Goal: Task Accomplishment & Management: Use online tool/utility

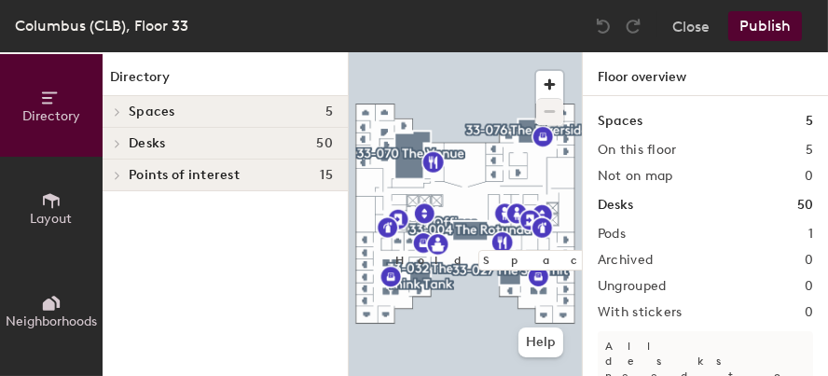
click at [163, 151] on div "Desks 50" at bounding box center [225, 144] width 245 height 32
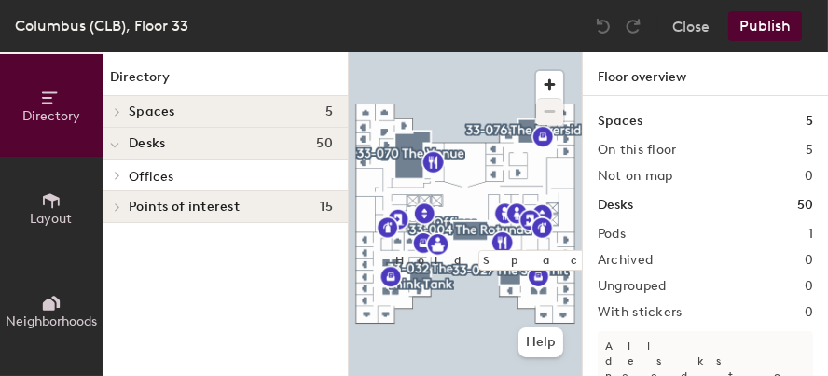
click at [141, 179] on span "Offices" at bounding box center [151, 177] width 45 height 16
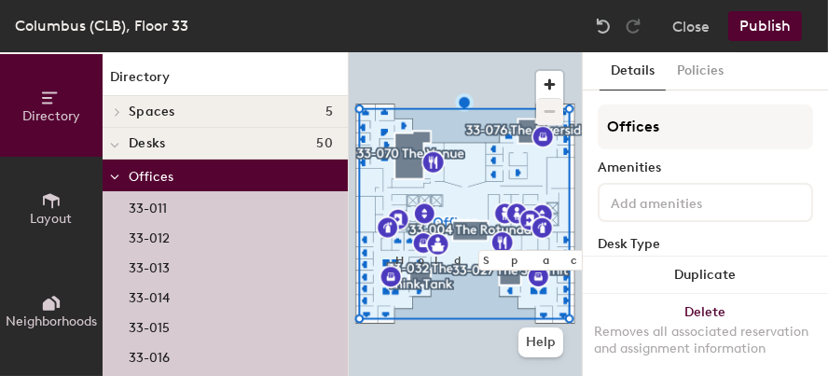
click at [120, 107] on icon at bounding box center [117, 111] width 7 height 9
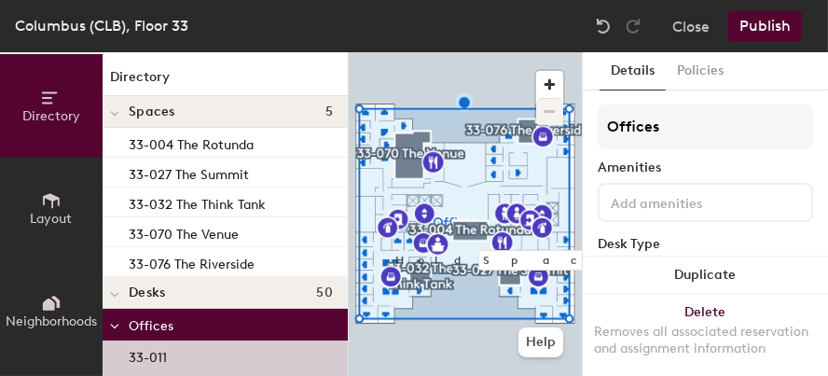
click at [151, 110] on span "Spaces" at bounding box center [152, 111] width 47 height 15
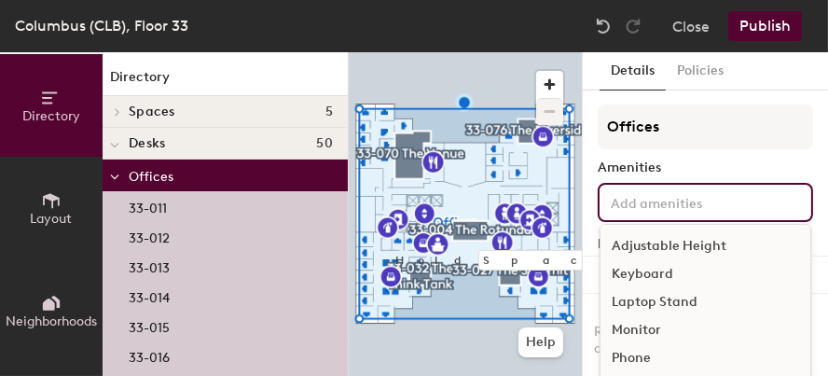
click at [650, 200] on input at bounding box center [691, 201] width 168 height 22
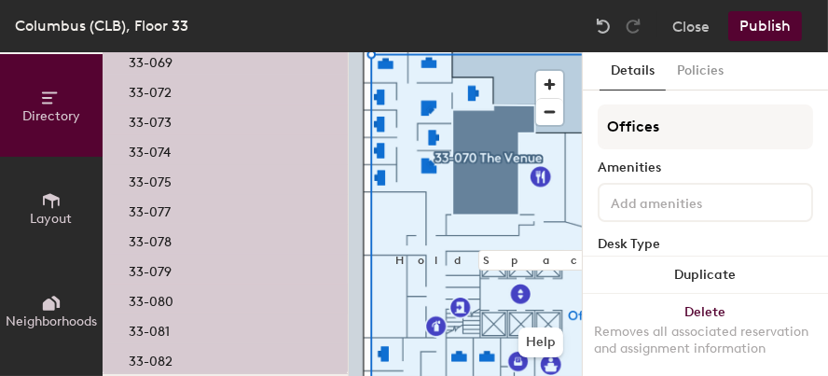
scroll to position [1353, 0]
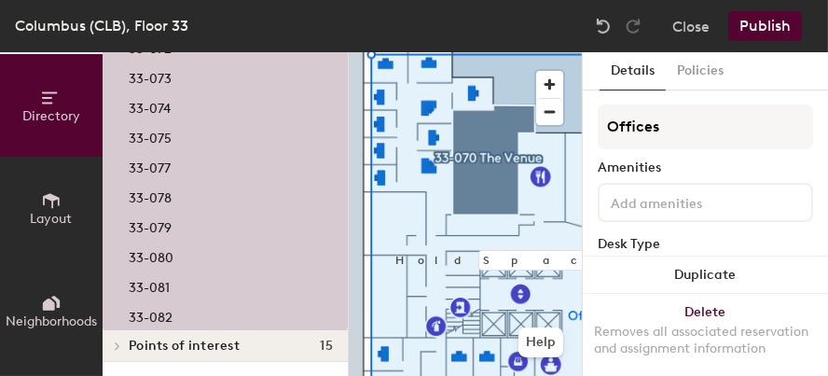
click at [192, 346] on span "Points of interest" at bounding box center [184, 345] width 111 height 15
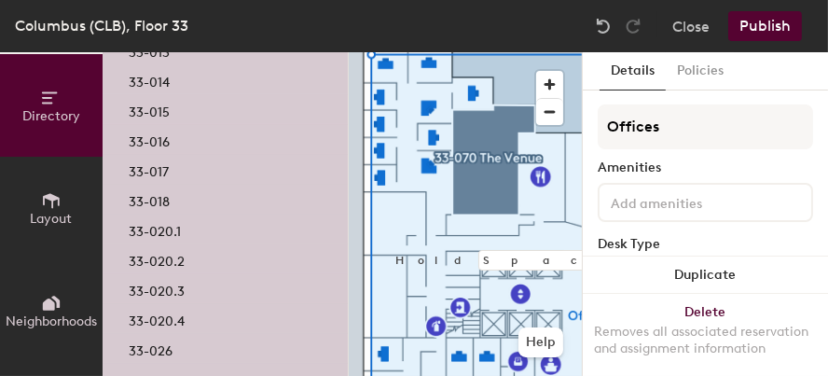
scroll to position [0, 0]
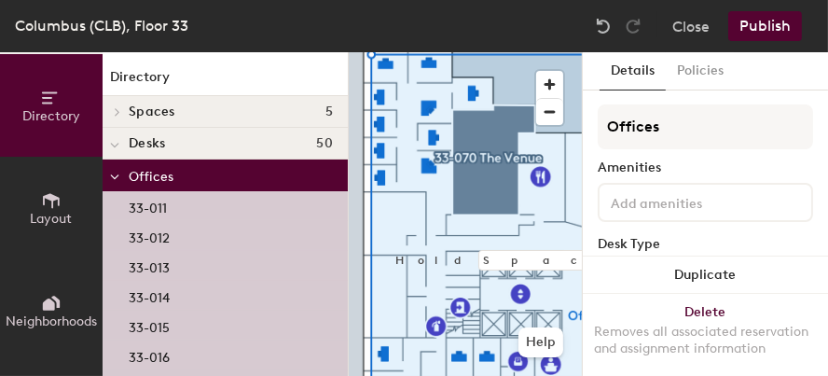
click at [159, 112] on span "Spaces" at bounding box center [152, 111] width 47 height 15
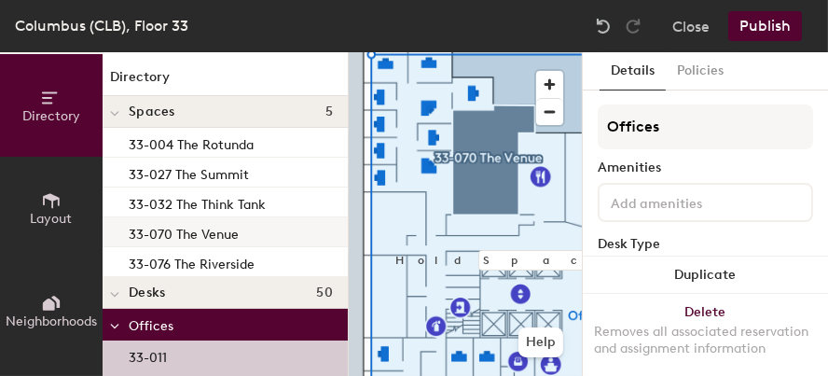
click at [160, 239] on p "33-070 The Venue" at bounding box center [184, 231] width 110 height 21
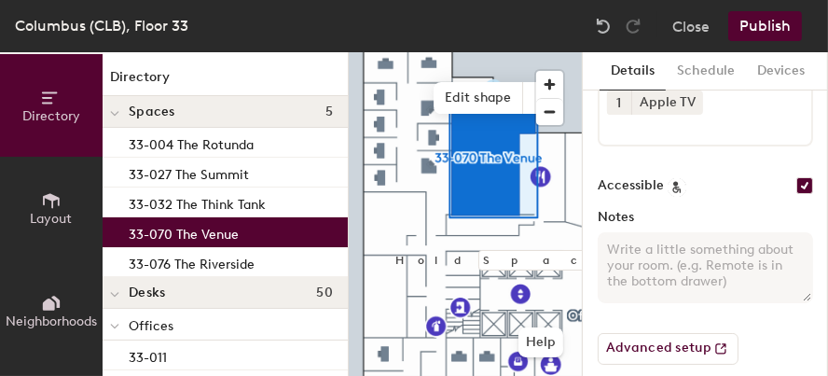
scroll to position [441, 0]
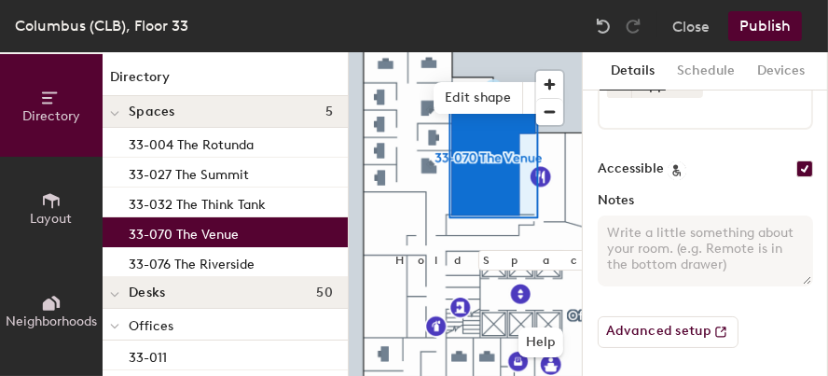
click at [633, 245] on textarea "Notes" at bounding box center [705, 250] width 215 height 71
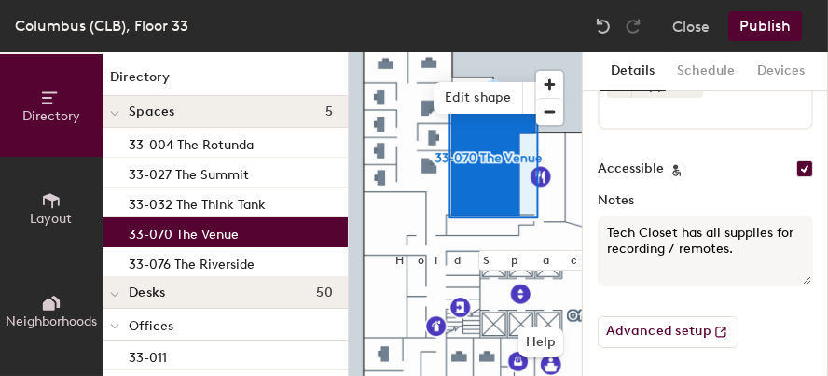
type textarea "Tech Closet has all supplies for recording / remotes."
click at [746, 30] on button "Publish" at bounding box center [765, 26] width 74 height 30
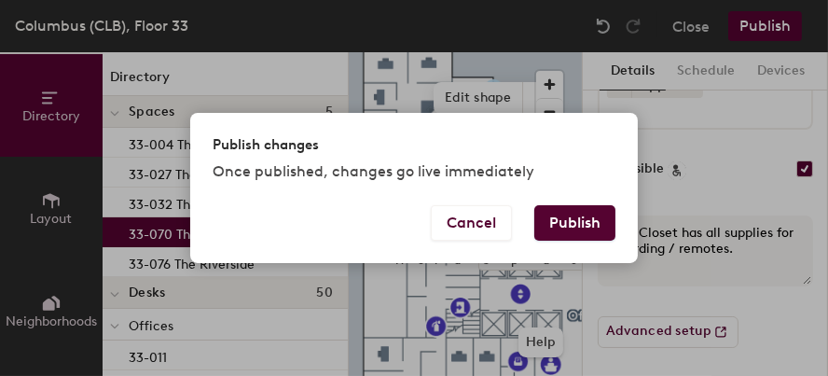
click at [557, 236] on button "Publish" at bounding box center [574, 222] width 81 height 35
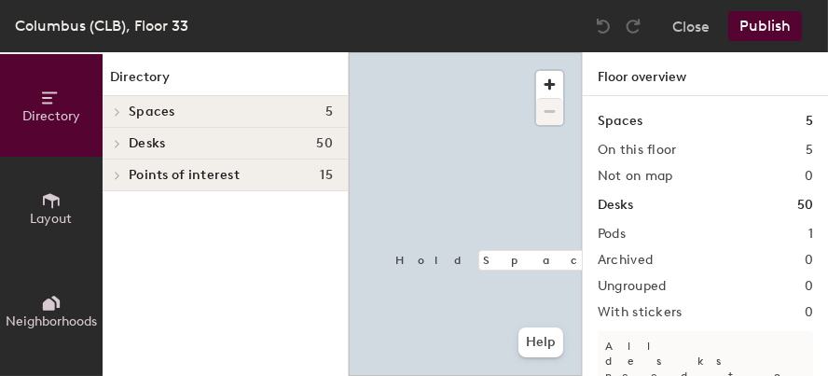
click at [165, 143] on span "Desks" at bounding box center [147, 143] width 36 height 15
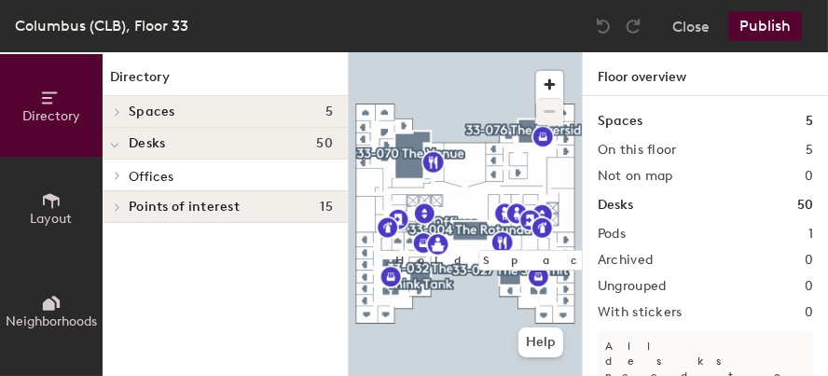
click at [158, 179] on span "Offices" at bounding box center [151, 177] width 45 height 16
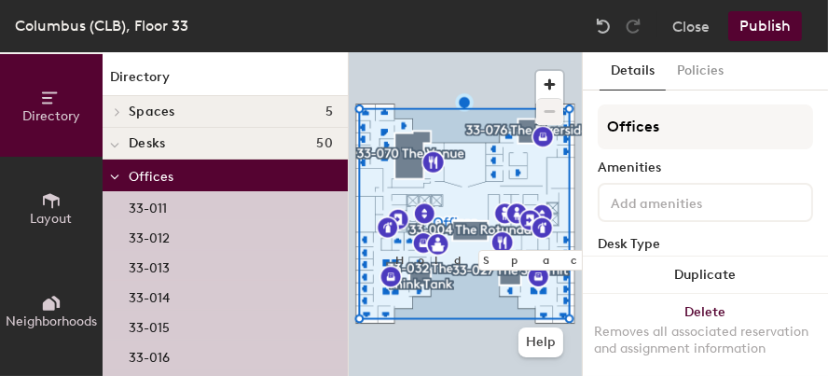
scroll to position [93, 0]
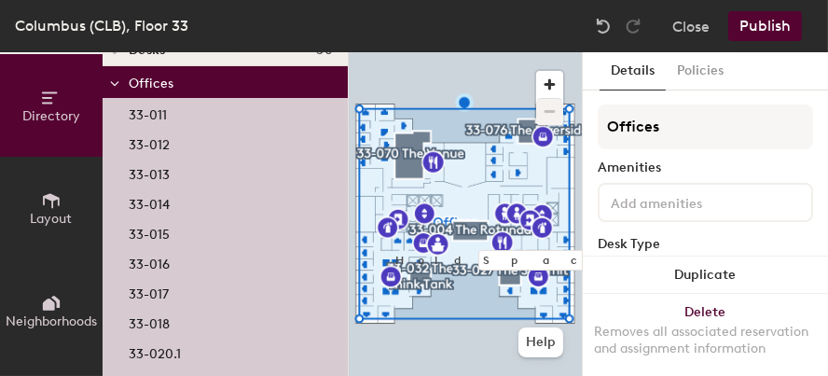
click at [149, 145] on p "33-012" at bounding box center [149, 141] width 41 height 21
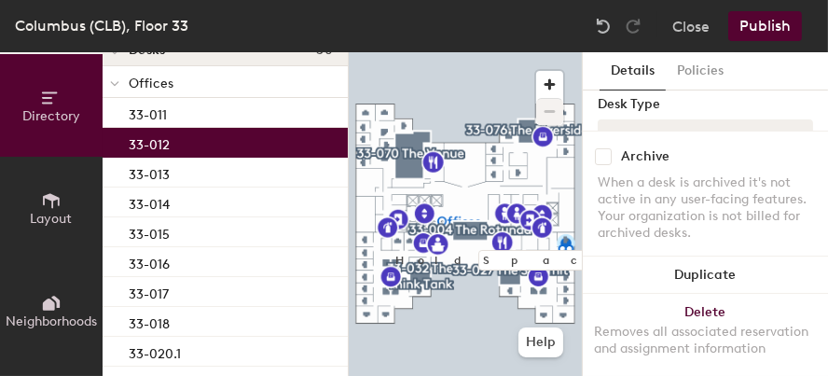
scroll to position [186, 0]
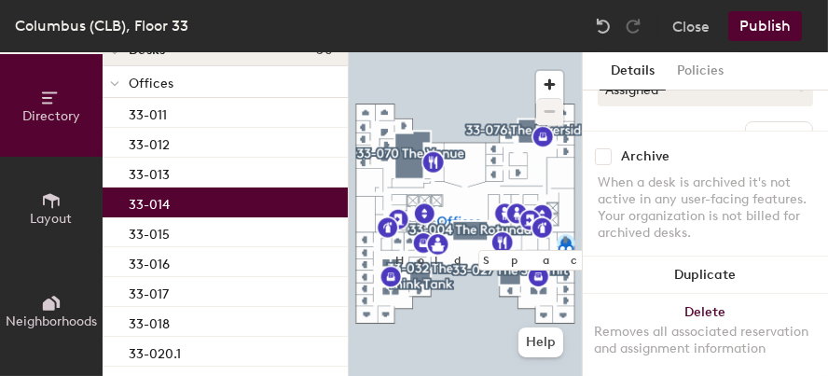
click at [128, 188] on div "33-014" at bounding box center [225, 202] width 245 height 30
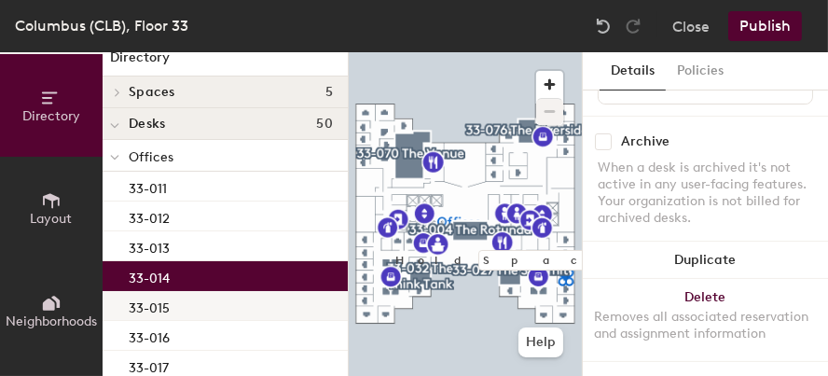
scroll to position [0, 0]
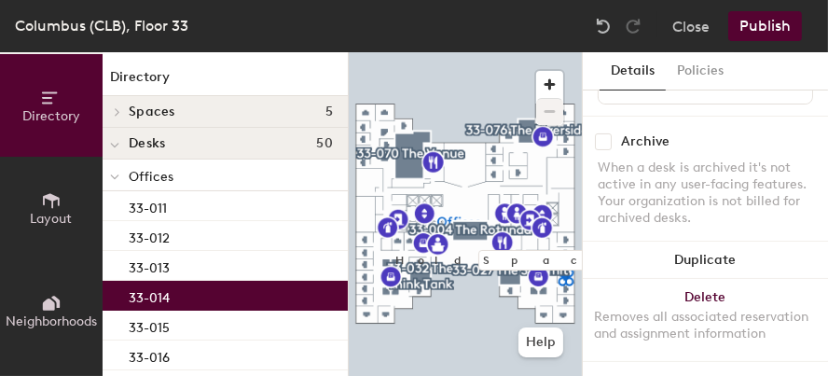
click at [169, 136] on h4 "Desks 50" at bounding box center [231, 143] width 204 height 15
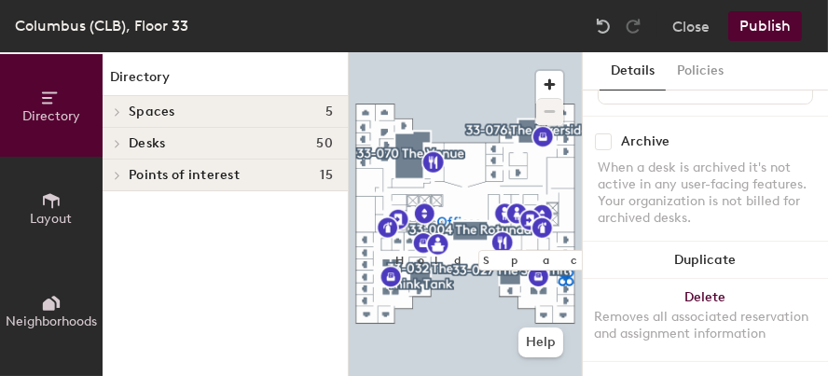
click at [169, 136] on h4 "Desks 50" at bounding box center [231, 143] width 204 height 15
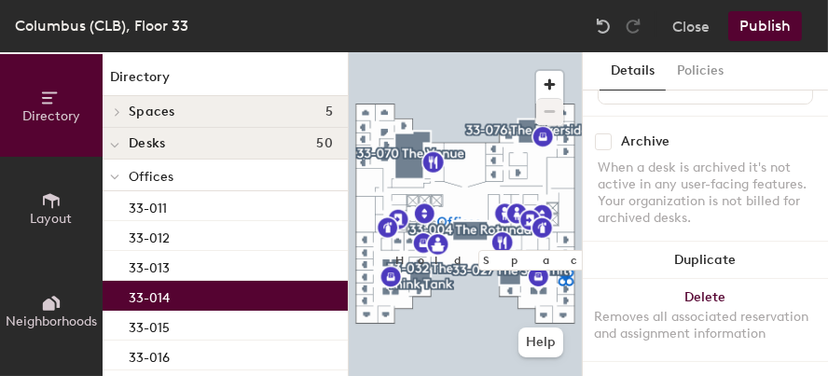
click at [134, 140] on span "Desks" at bounding box center [147, 143] width 36 height 15
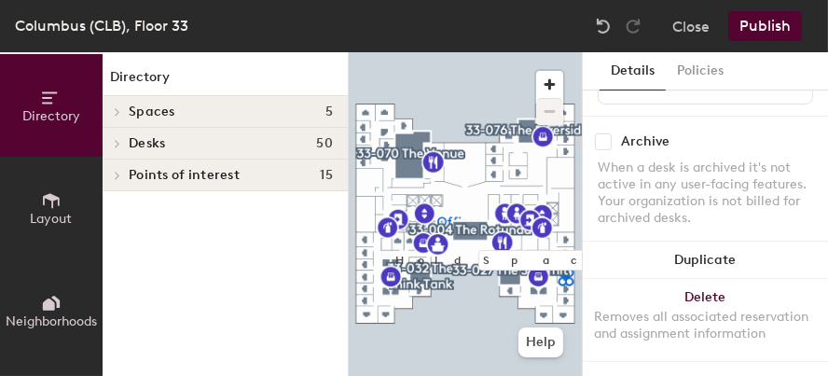
click at [158, 113] on span "Spaces" at bounding box center [152, 111] width 47 height 15
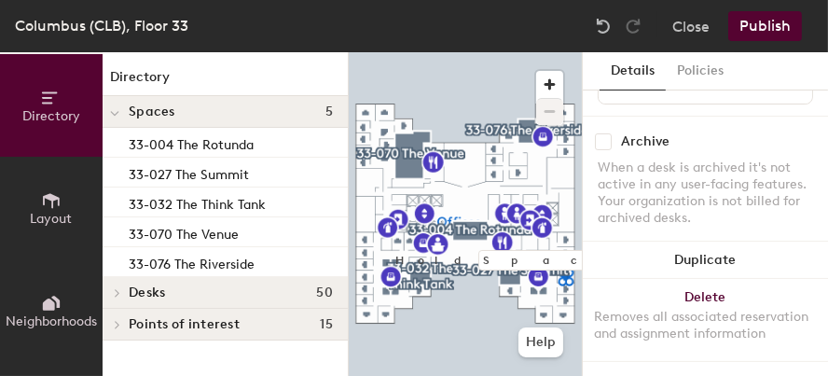
click at [158, 113] on span "Spaces" at bounding box center [152, 111] width 47 height 15
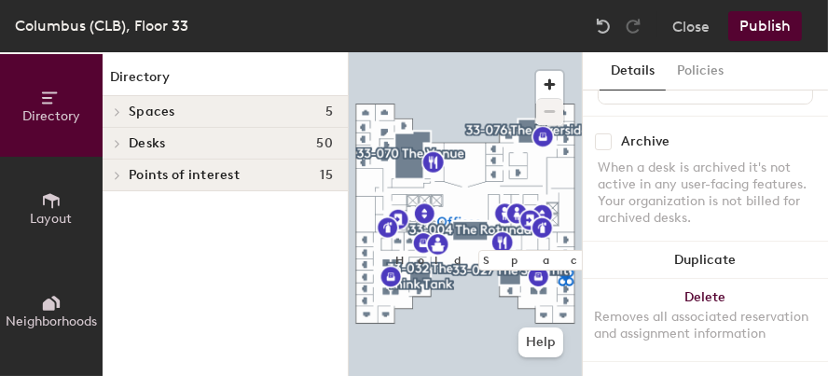
click at [150, 141] on span "Desks" at bounding box center [147, 143] width 36 height 15
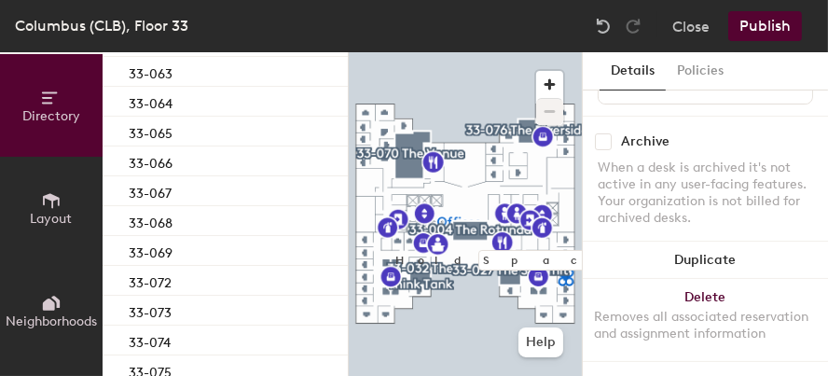
scroll to position [1353, 0]
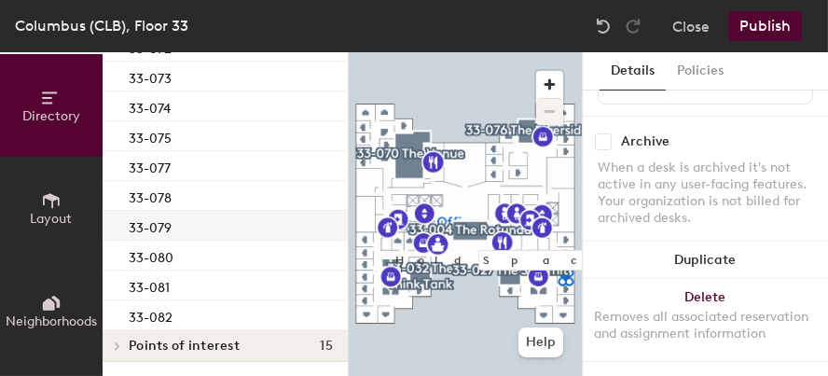
click at [153, 220] on p "33-079" at bounding box center [150, 224] width 43 height 21
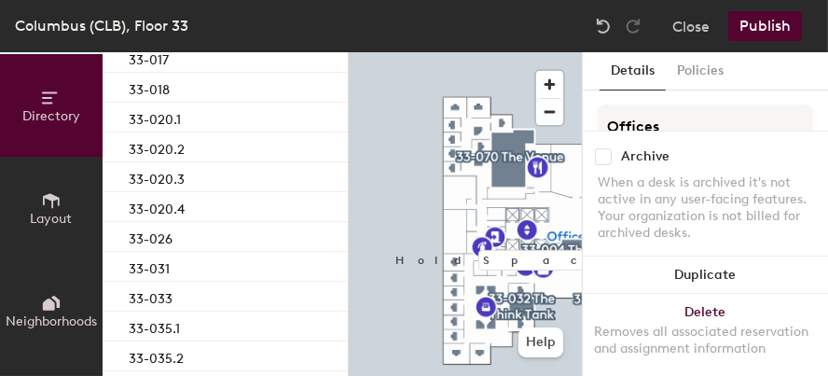
scroll to position [0, 0]
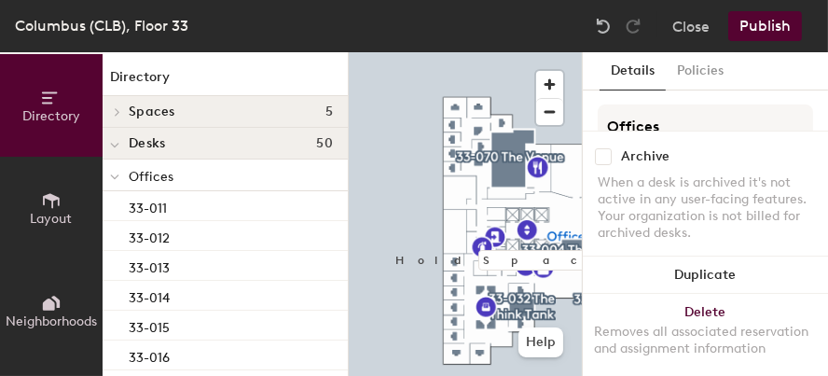
click at [146, 109] on span "Spaces" at bounding box center [152, 111] width 47 height 15
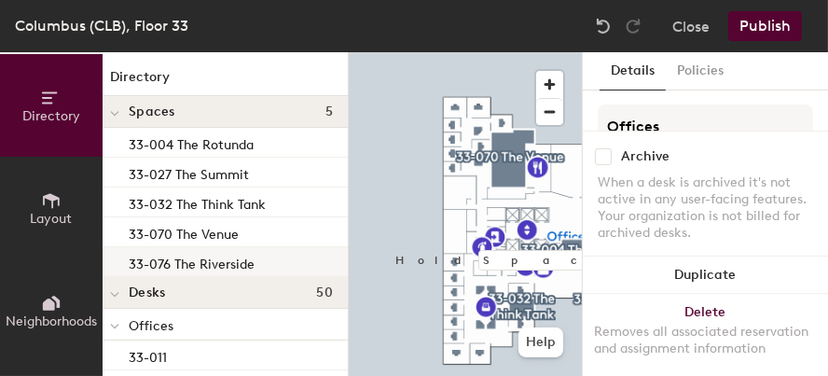
click at [210, 268] on p "33-076 The Riverside" at bounding box center [192, 261] width 126 height 21
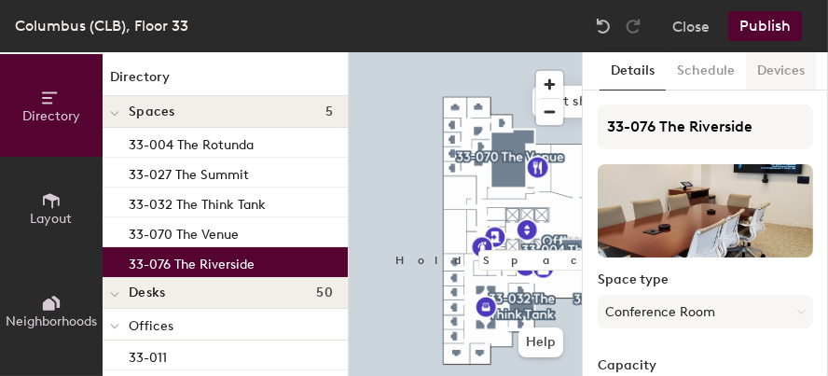
click at [776, 71] on button "Devices" at bounding box center [781, 71] width 70 height 38
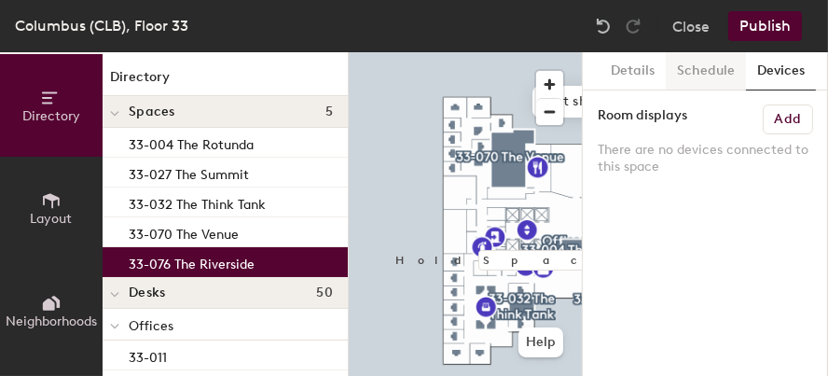
click at [713, 69] on button "Schedule" at bounding box center [706, 71] width 80 height 38
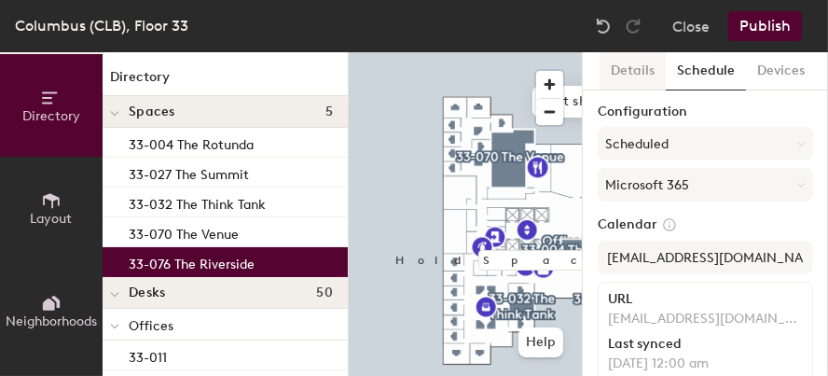
click at [626, 69] on button "Details" at bounding box center [632, 71] width 66 height 38
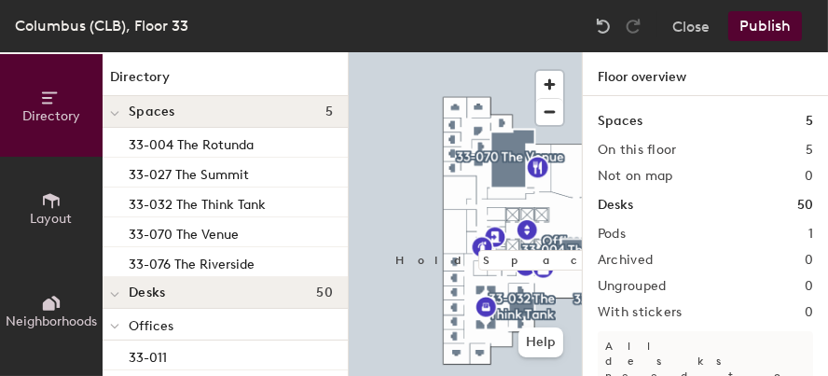
click at [241, 11] on div "Columbus (CLB), Floor 33 Close Publish" at bounding box center [414, 26] width 828 height 52
